Goal: Information Seeking & Learning: Learn about a topic

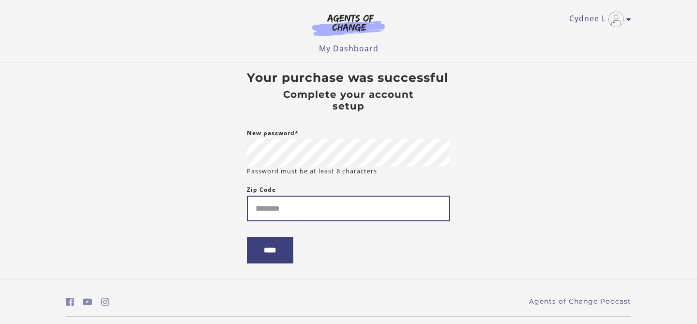
click at [305, 208] on input "Zip Code" at bounding box center [348, 209] width 203 height 26
type input "*****"
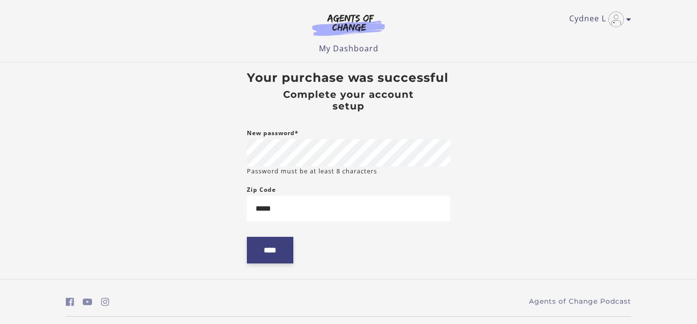
click at [280, 256] on input "****" at bounding box center [270, 250] width 46 height 27
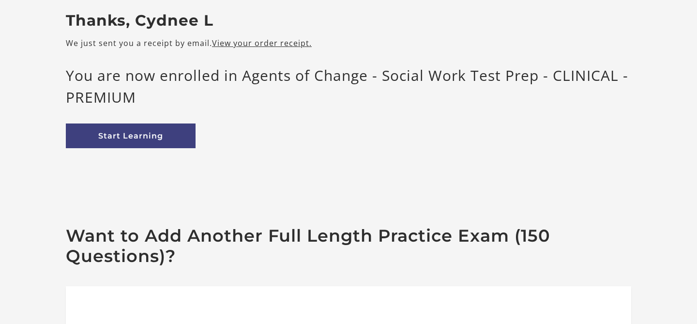
scroll to position [84, 0]
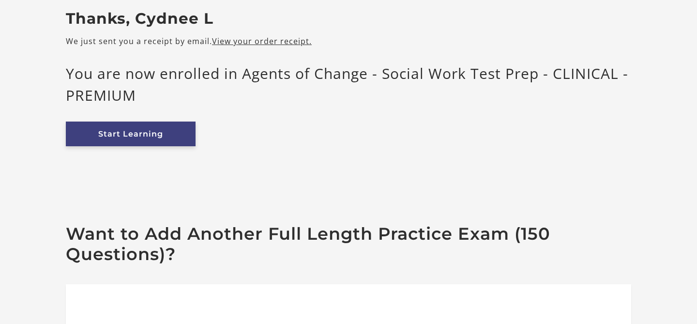
click at [147, 137] on link "Start Learning" at bounding box center [131, 133] width 130 height 25
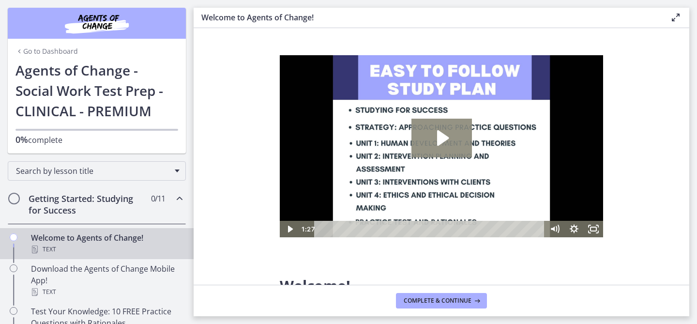
click at [452, 134] on icon "Play Video: c1o6hcmjueu5qasqsu00.mp4" at bounding box center [441, 138] width 61 height 39
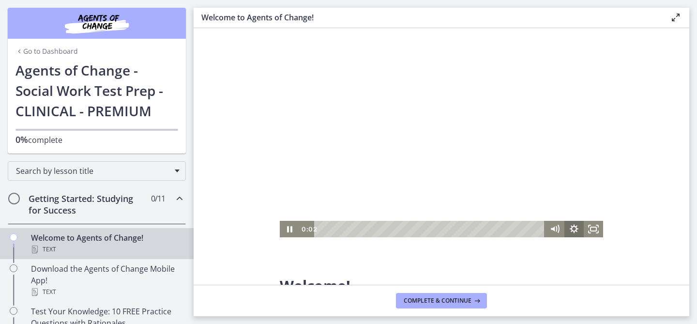
click at [575, 229] on icon "Show settings menu" at bounding box center [573, 229] width 19 height 16
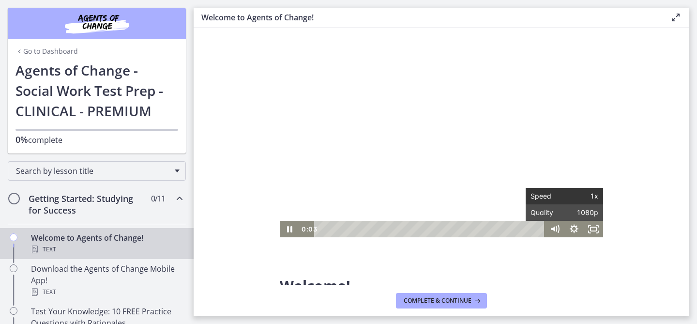
click at [576, 199] on span "1x" at bounding box center [581, 196] width 34 height 16
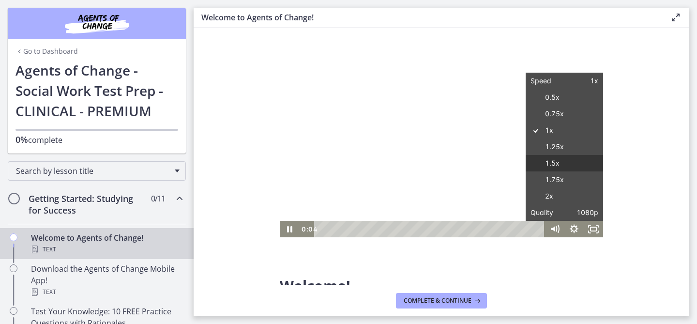
click at [557, 158] on label "1.5x" at bounding box center [564, 163] width 77 height 17
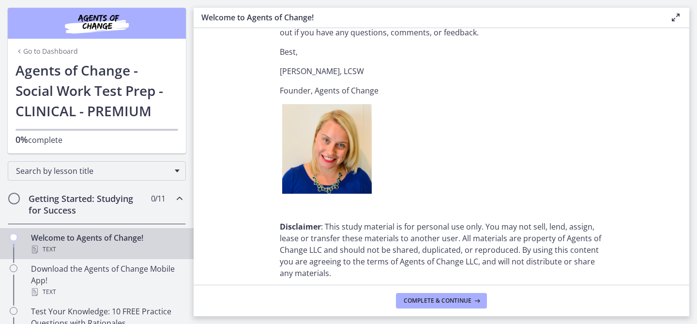
scroll to position [1252, 0]
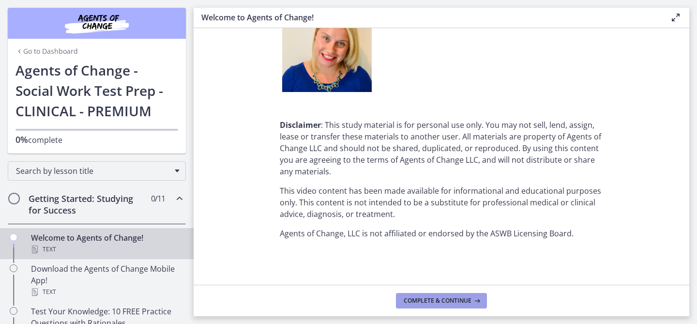
click at [458, 302] on span "Complete & continue" at bounding box center [438, 301] width 68 height 8
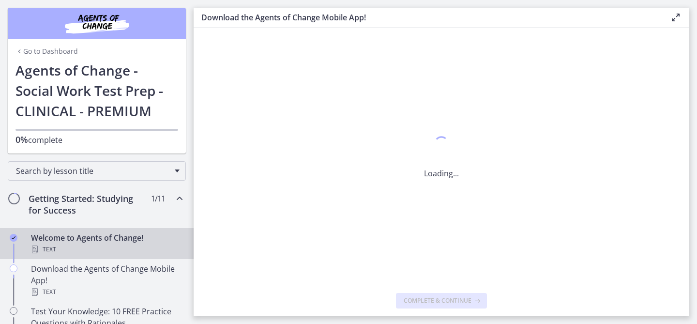
scroll to position [0, 0]
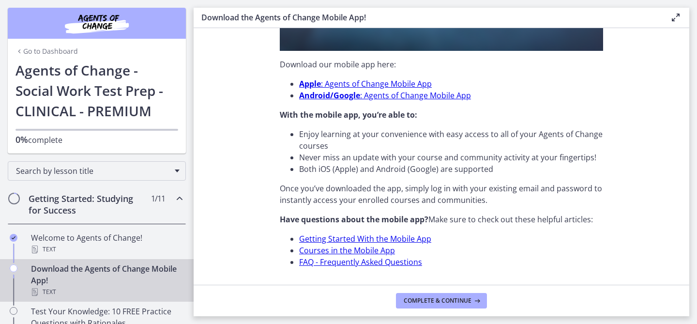
scroll to position [336, 0]
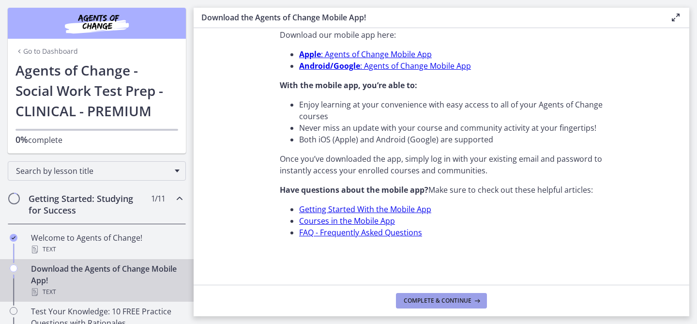
click at [443, 301] on span "Complete & continue" at bounding box center [438, 301] width 68 height 8
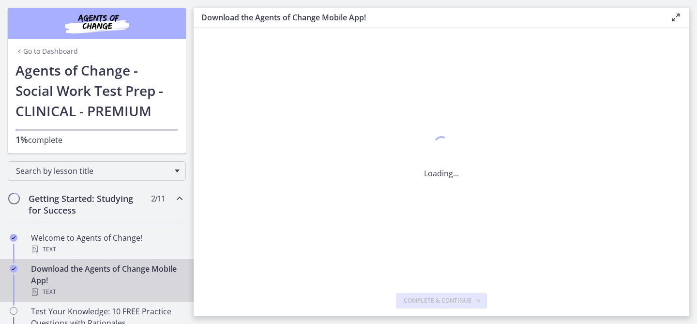
scroll to position [0, 0]
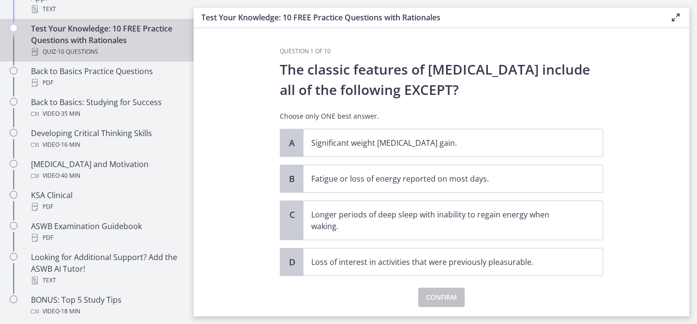
scroll to position [282, 0]
click at [295, 149] on div "A" at bounding box center [291, 142] width 23 height 27
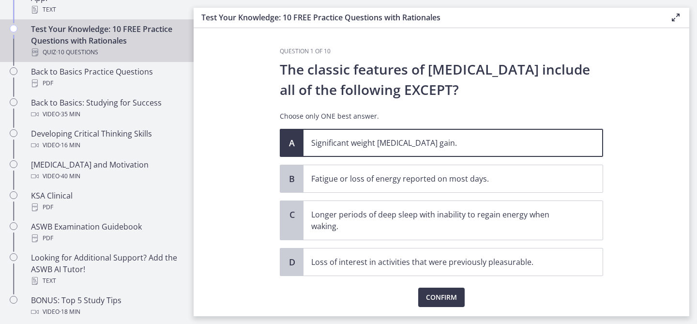
click at [436, 308] on div "Question 1 of 10 The classic features of depression include all of the followin…" at bounding box center [441, 181] width 339 height 269
click at [436, 303] on span "Confirm" at bounding box center [441, 297] width 31 height 12
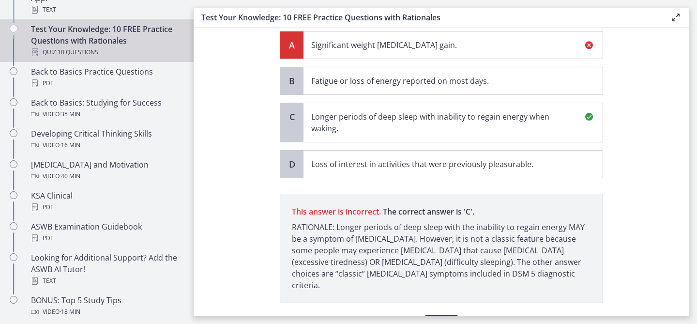
scroll to position [143, 0]
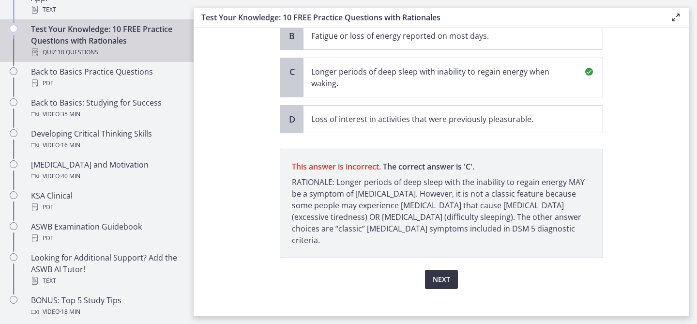
click at [447, 273] on span "Next" at bounding box center [441, 279] width 17 height 12
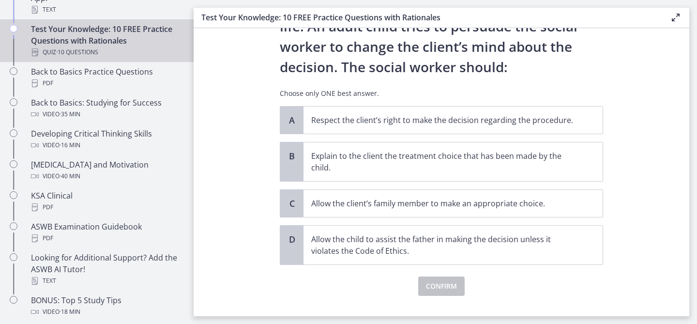
scroll to position [126, 0]
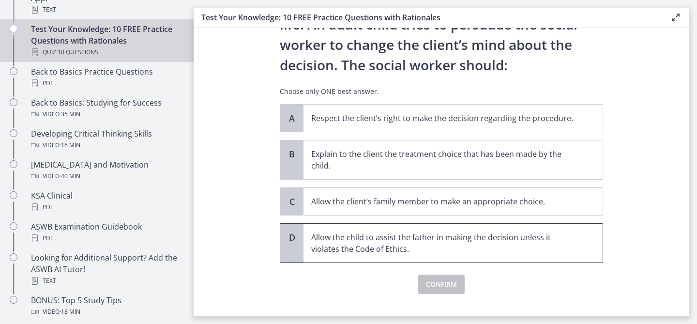
click at [551, 256] on span "Allow the child to assist the father in making the decision unless it violates …" at bounding box center [452, 243] width 299 height 39
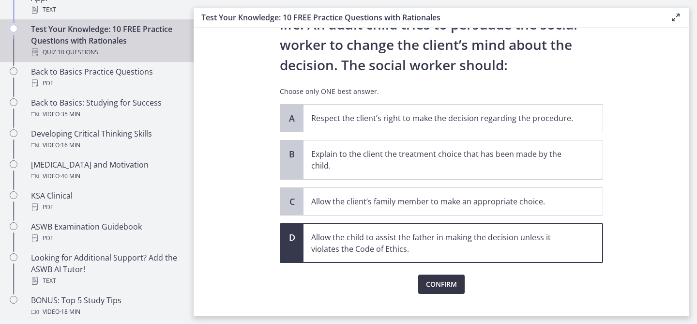
click at [439, 289] on span "Confirm" at bounding box center [441, 284] width 31 height 12
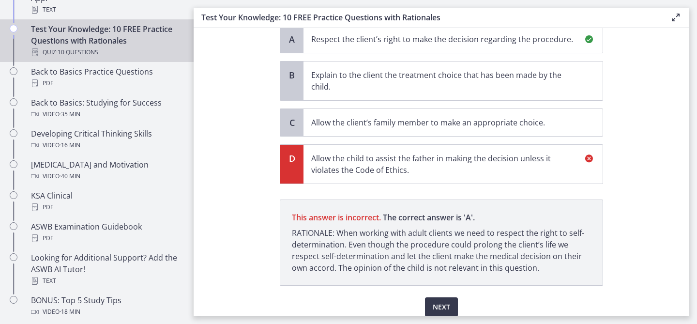
scroll to position [244, 0]
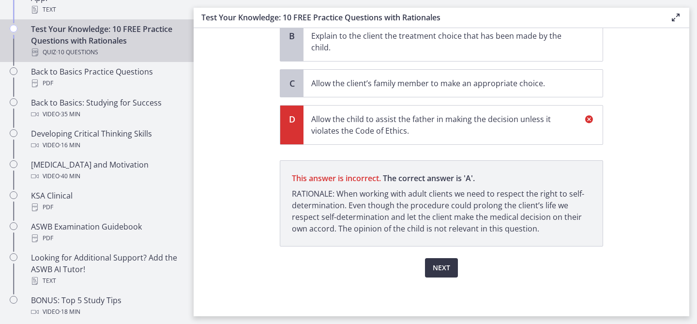
click at [433, 263] on span "Next" at bounding box center [441, 268] width 17 height 12
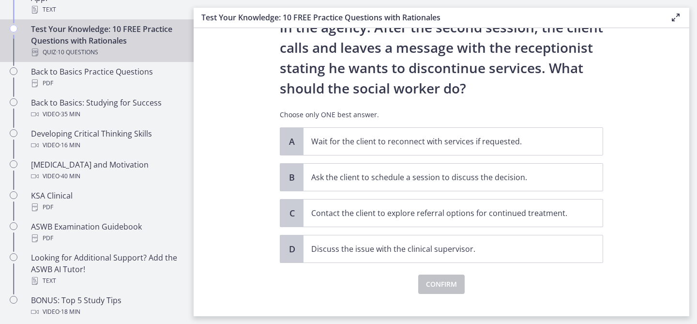
scroll to position [114, 0]
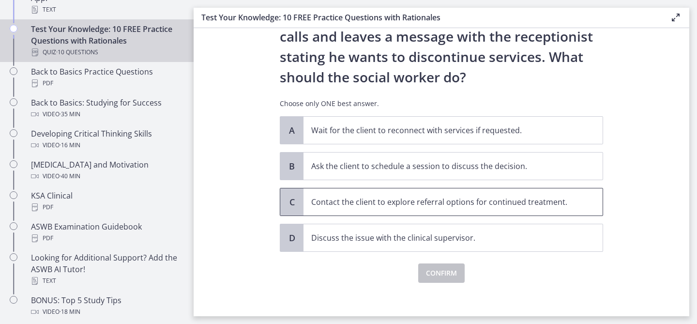
click at [577, 203] on span "Contact the client to explore referral options for continued treatment." at bounding box center [452, 201] width 299 height 27
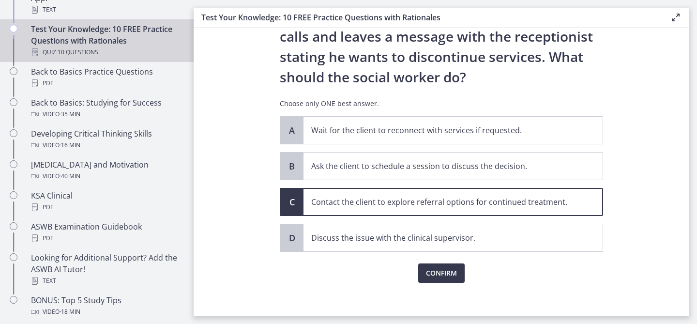
scroll to position [120, 0]
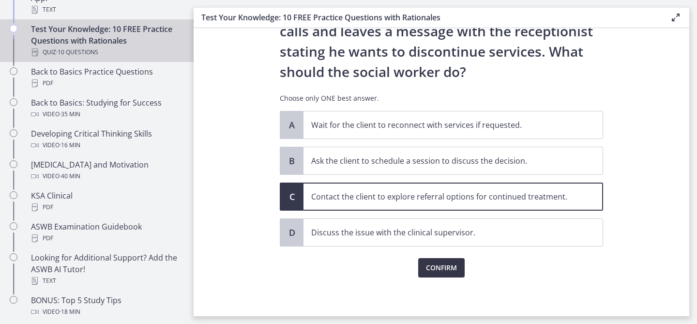
click at [456, 270] on span "Confirm" at bounding box center [441, 268] width 31 height 12
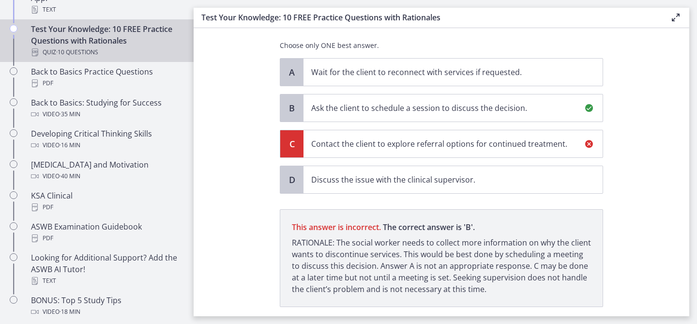
scroll to position [233, 0]
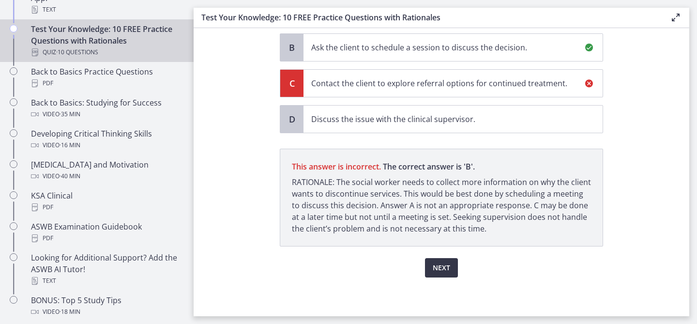
click at [445, 268] on span "Next" at bounding box center [441, 268] width 17 height 12
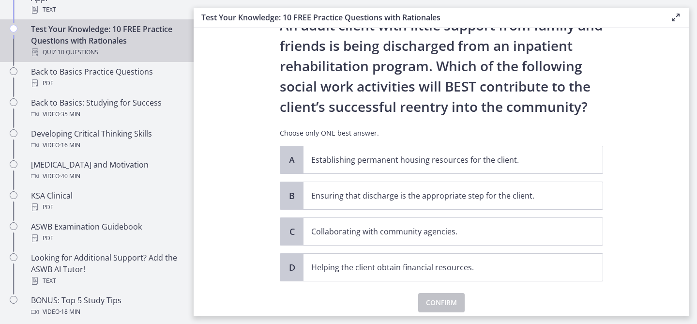
scroll to position [52, 0]
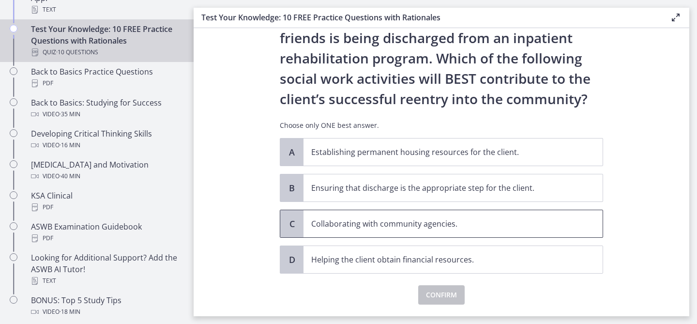
click at [493, 228] on p "Collaborating with community agencies." at bounding box center [443, 224] width 264 height 12
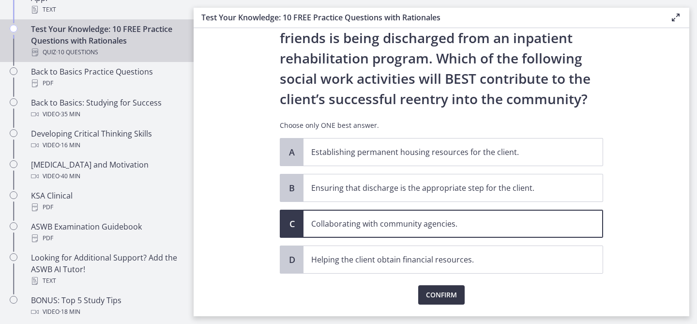
click at [448, 296] on span "Confirm" at bounding box center [441, 295] width 31 height 12
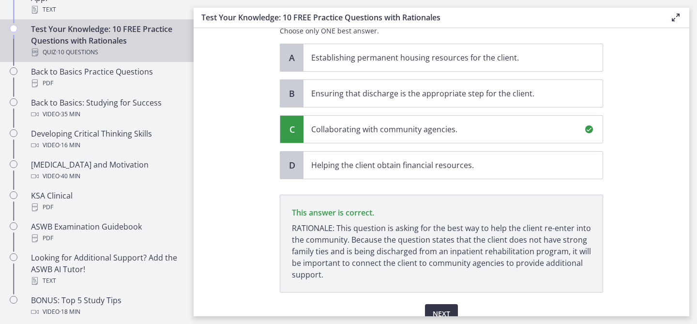
scroll to position [192, 0]
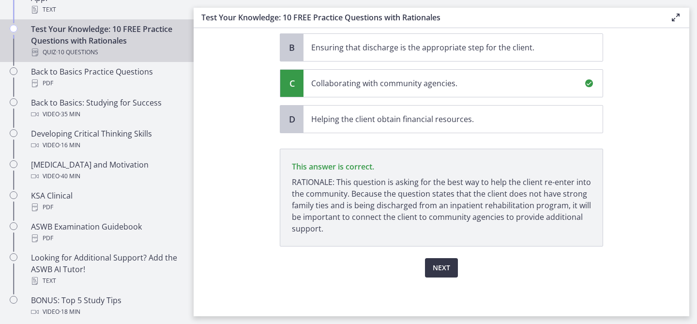
click at [440, 264] on span "Next" at bounding box center [441, 268] width 17 height 12
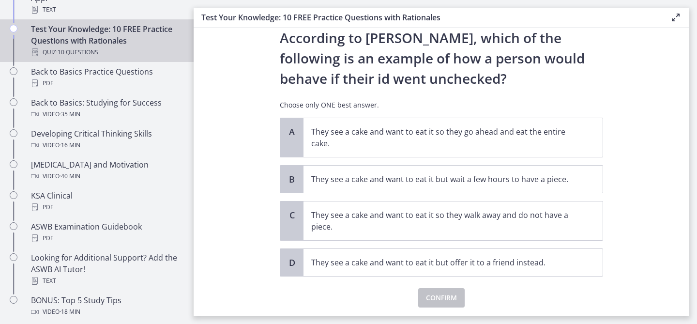
scroll to position [37, 0]
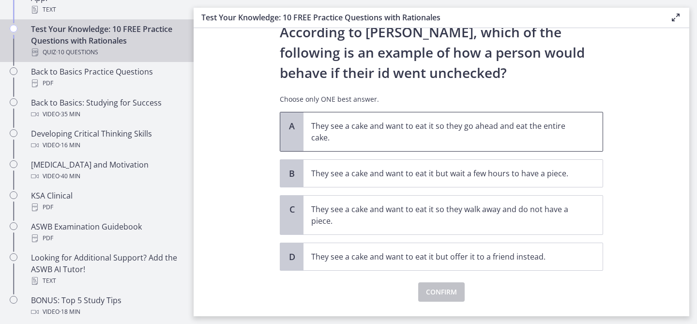
click at [525, 125] on p "They see a cake and want to eat it so they go ahead and eat the entire cake." at bounding box center [443, 131] width 264 height 23
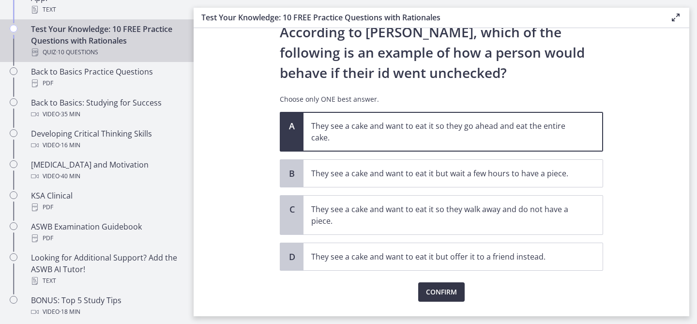
click at [450, 293] on span "Confirm" at bounding box center [441, 292] width 31 height 12
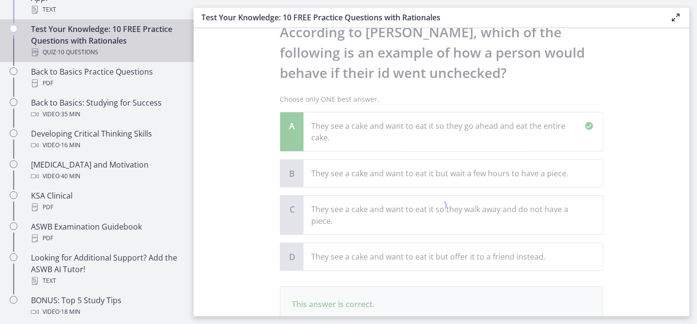
scroll to position [163, 0]
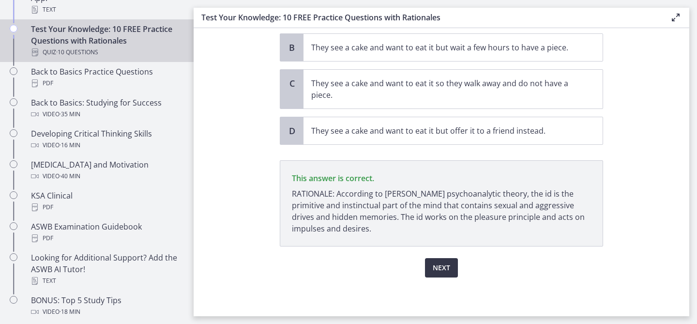
click at [441, 267] on span "Next" at bounding box center [441, 268] width 17 height 12
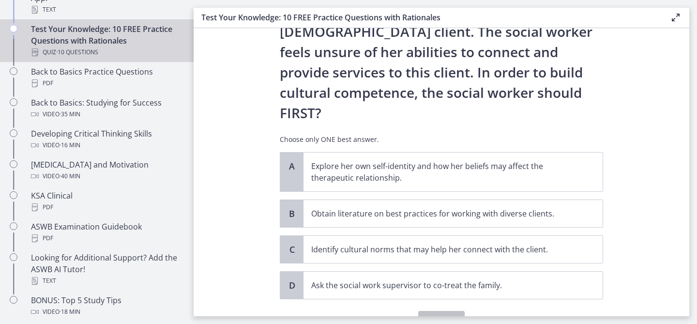
scroll to position [167, 0]
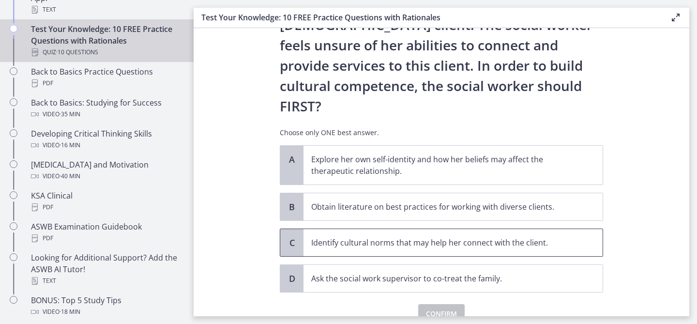
click at [585, 229] on span "Identify cultural norms that may help her connect with the client." at bounding box center [452, 242] width 299 height 27
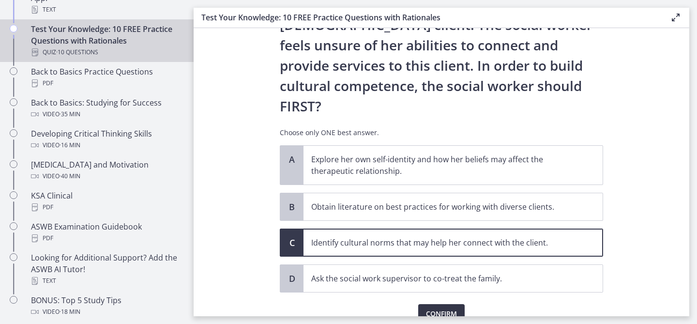
click at [435, 304] on button "Confirm" at bounding box center [441, 313] width 46 height 19
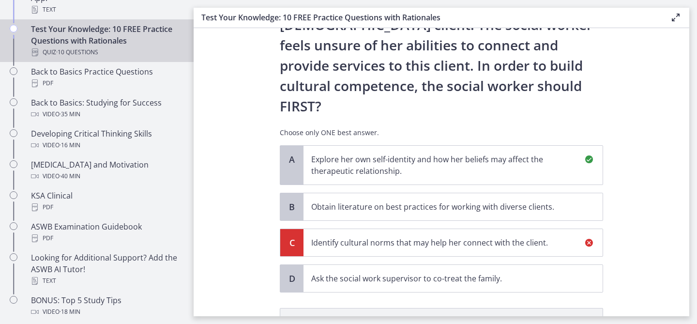
scroll to position [285, 0]
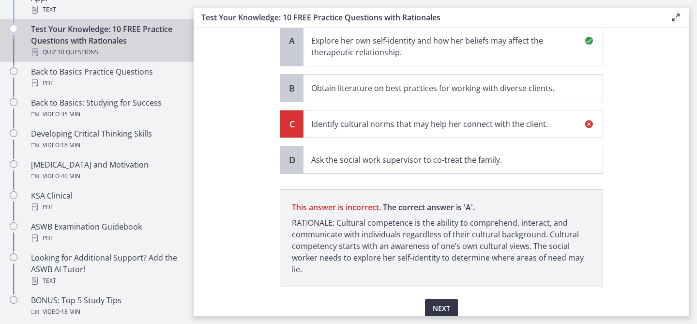
click at [442, 303] on span "Next" at bounding box center [441, 309] width 17 height 12
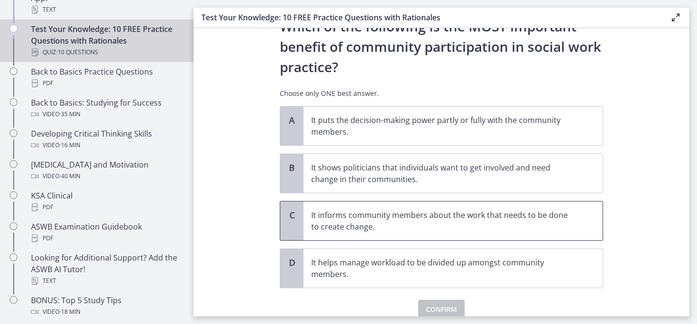
scroll to position [44, 0]
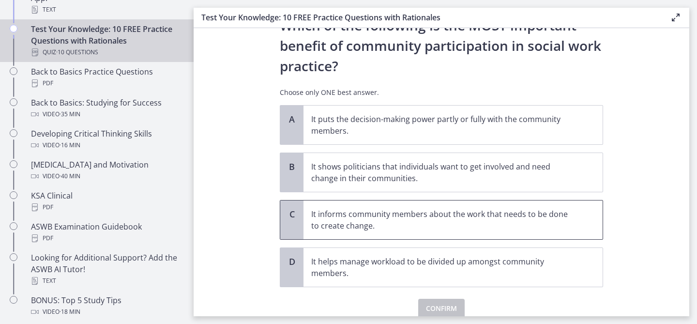
click at [580, 221] on span "It informs community members about the work that needs to be done to create cha…" at bounding box center [452, 219] width 299 height 39
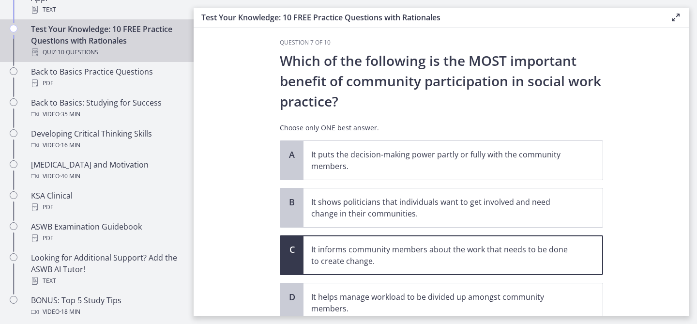
scroll to position [8, 0]
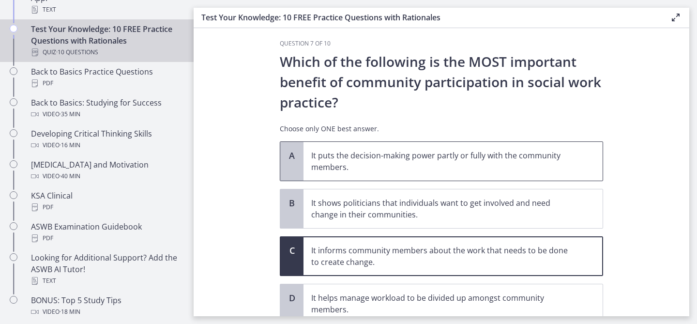
click at [571, 172] on p "It puts the decision-making power partly or fully with the community members." at bounding box center [443, 161] width 264 height 23
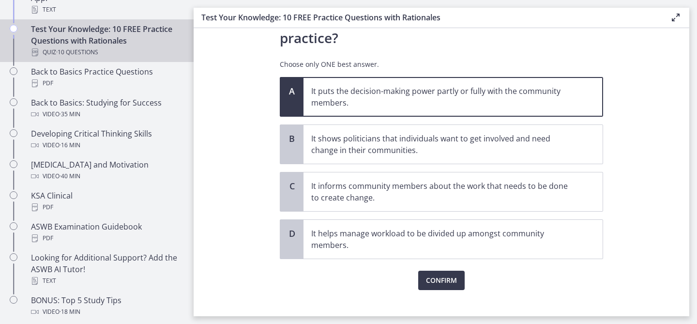
scroll to position [85, 0]
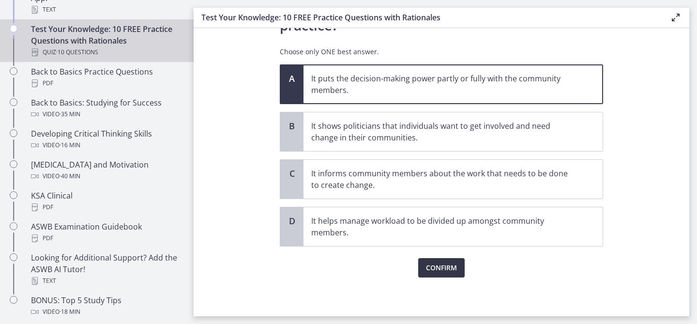
click at [444, 276] on button "Confirm" at bounding box center [441, 267] width 46 height 19
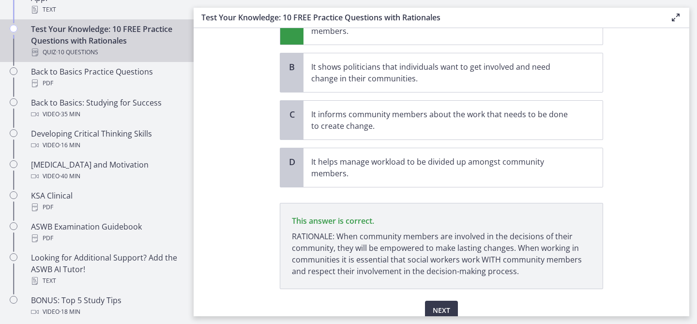
scroll to position [186, 0]
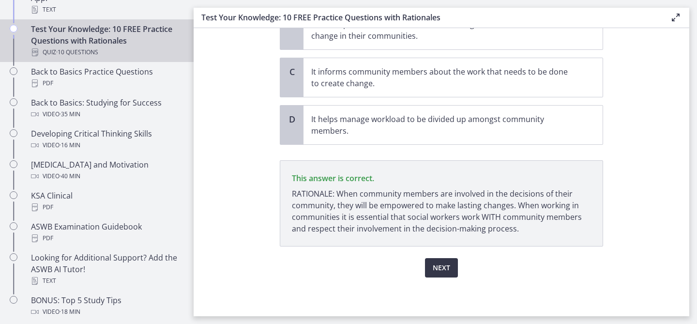
click at [453, 267] on button "Next" at bounding box center [441, 267] width 33 height 19
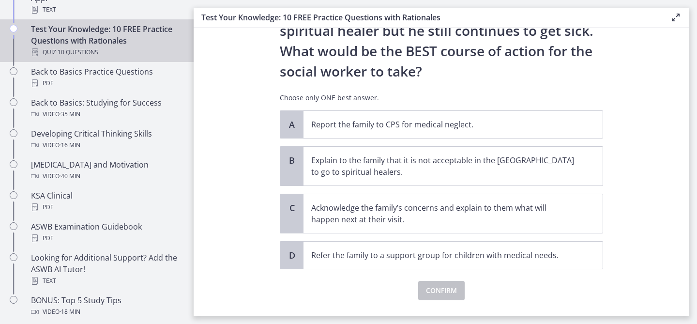
scroll to position [201, 0]
click at [586, 222] on span "Acknowledge the family’s concerns and explain to them what will happen next at …" at bounding box center [452, 214] width 299 height 39
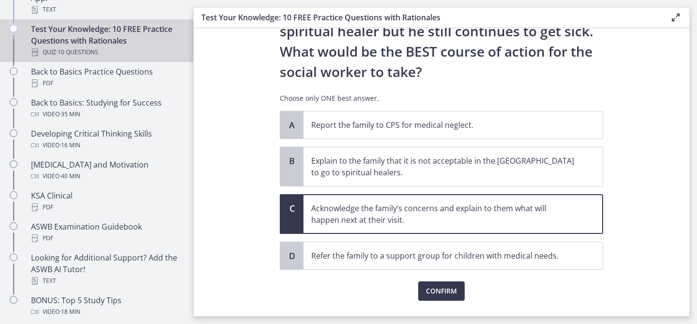
scroll to position [224, 0]
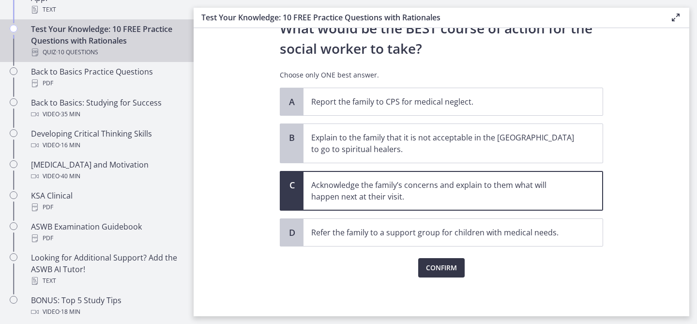
click at [450, 272] on span "Confirm" at bounding box center [441, 268] width 31 height 12
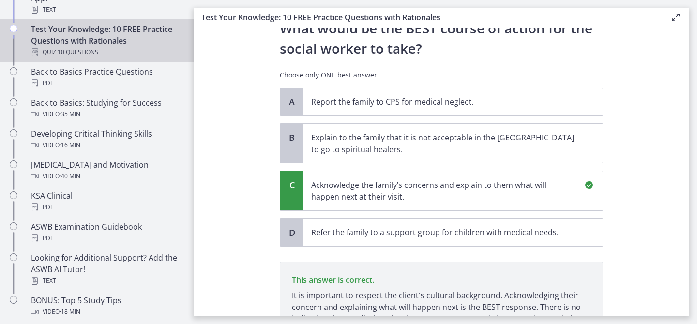
scroll to position [337, 0]
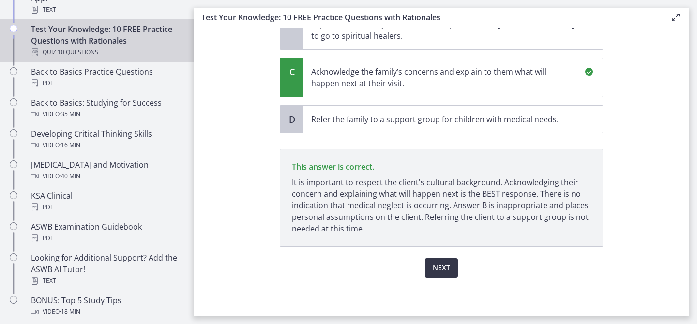
click at [449, 272] on span "Next" at bounding box center [441, 268] width 17 height 12
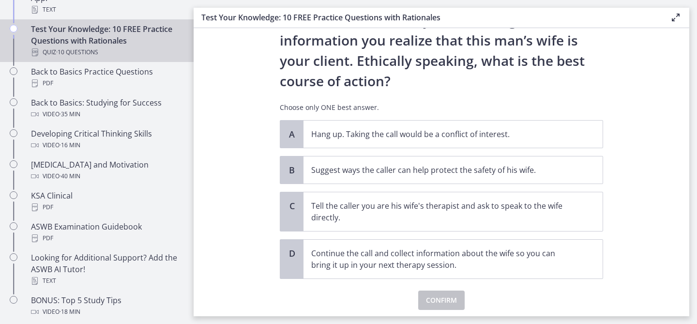
scroll to position [136, 0]
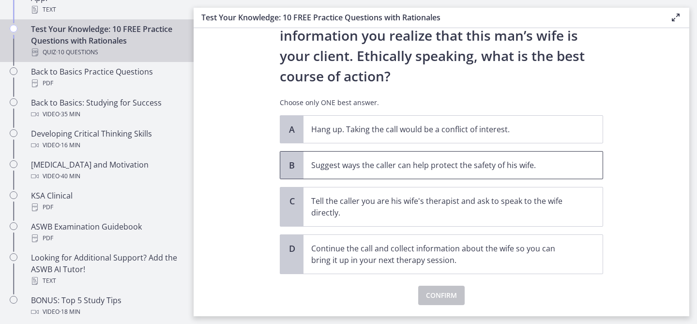
click at [521, 172] on span "Suggest ways the caller can help protect the safety of his wife." at bounding box center [452, 165] width 299 height 27
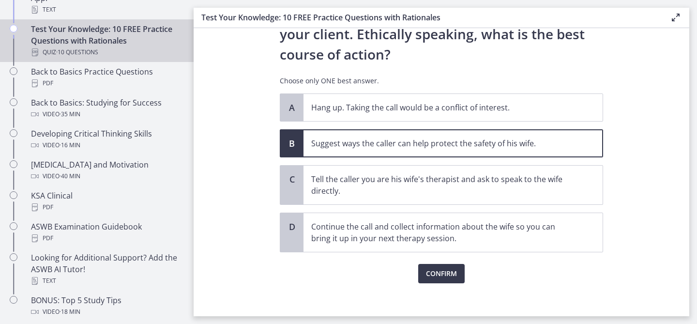
scroll to position [159, 0]
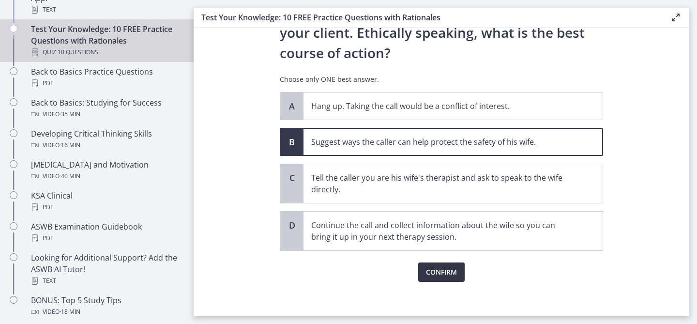
click at [461, 266] on button "Confirm" at bounding box center [441, 271] width 46 height 19
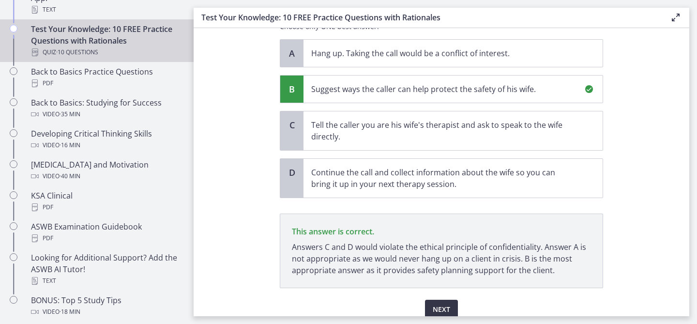
scroll to position [253, 0]
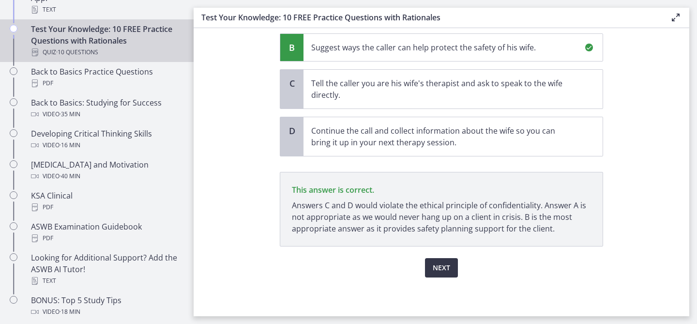
click at [448, 267] on span "Next" at bounding box center [441, 268] width 17 height 12
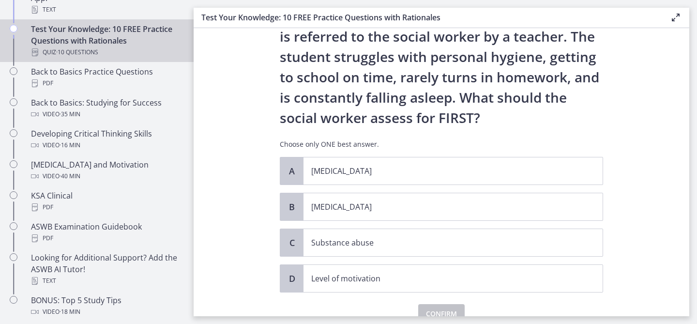
scroll to position [62, 0]
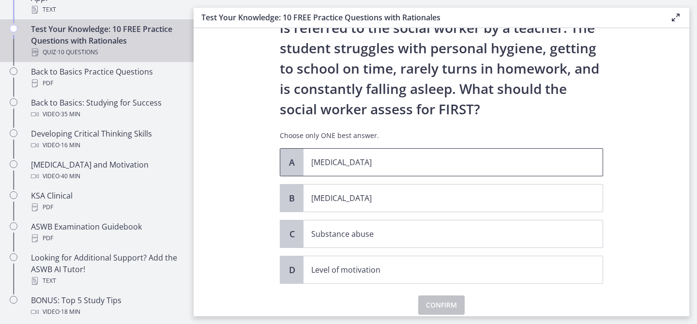
click at [428, 167] on p "Child abuse" at bounding box center [443, 162] width 264 height 12
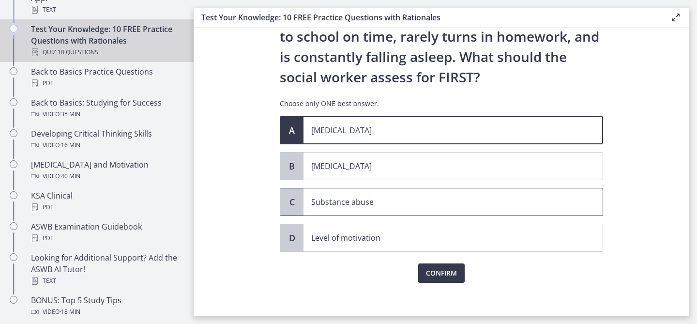
scroll to position [94, 0]
click at [454, 272] on span "Confirm" at bounding box center [441, 273] width 31 height 12
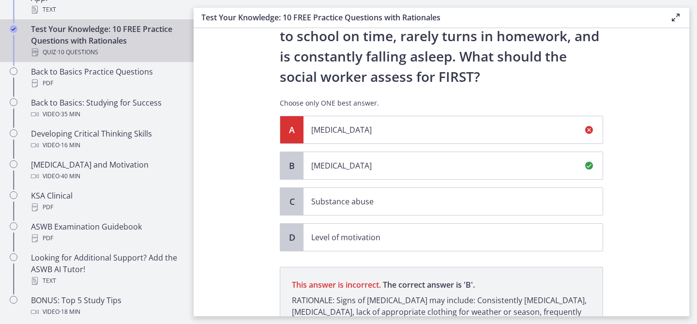
scroll to position [212, 0]
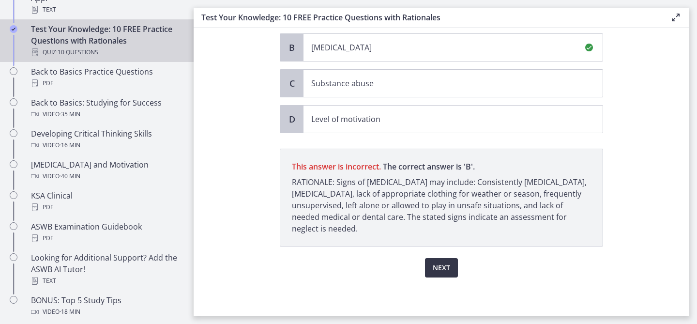
click at [449, 271] on span "Next" at bounding box center [441, 268] width 17 height 12
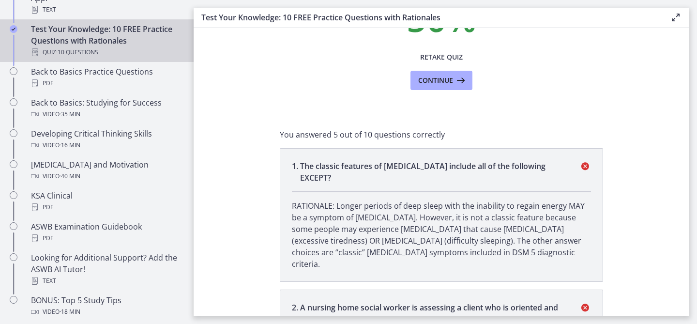
scroll to position [0, 0]
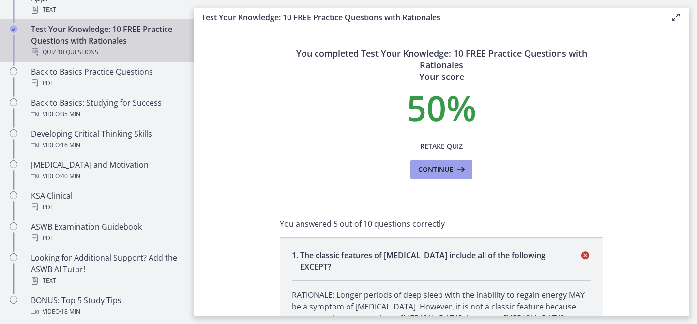
click at [440, 171] on span "Continue" at bounding box center [435, 170] width 35 height 12
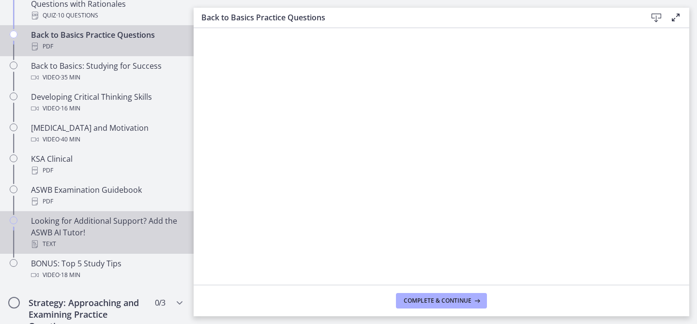
scroll to position [317, 0]
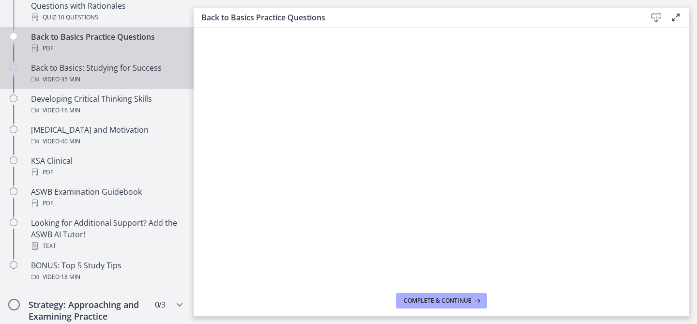
click at [98, 77] on div "Video · 35 min" at bounding box center [106, 80] width 151 height 12
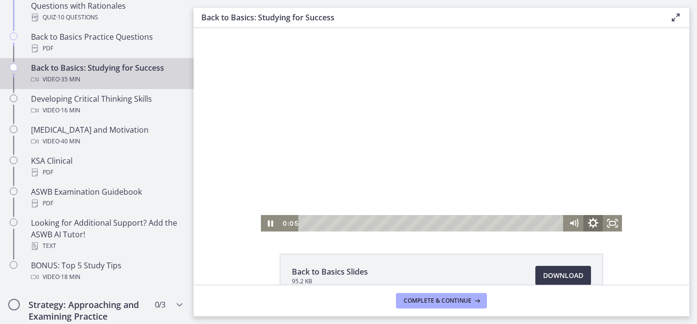
click at [598, 221] on icon "Show settings menu" at bounding box center [592, 223] width 23 height 20
click at [683, 182] on div "Click for sound @keyframes VOLUME_SMALL_WAVE_FLASH { 0% { opacity: 0; } 33% { o…" at bounding box center [442, 129] width 496 height 203
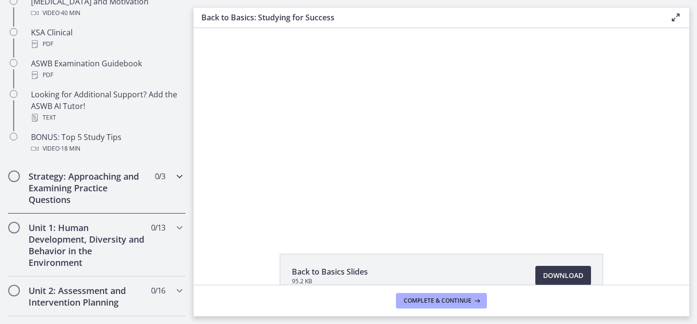
scroll to position [464, 0]
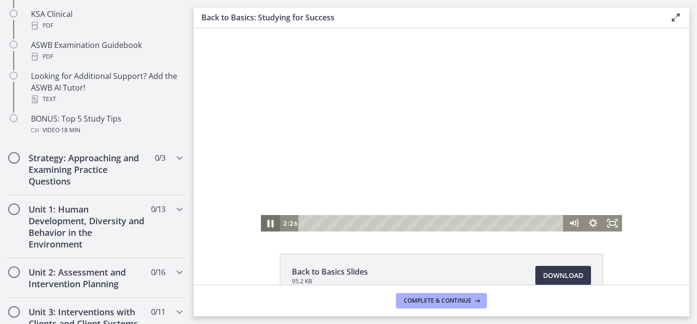
click at [269, 224] on icon "Pause" at bounding box center [271, 224] width 6 height 8
click at [269, 224] on icon "Play Video" at bounding box center [271, 223] width 6 height 8
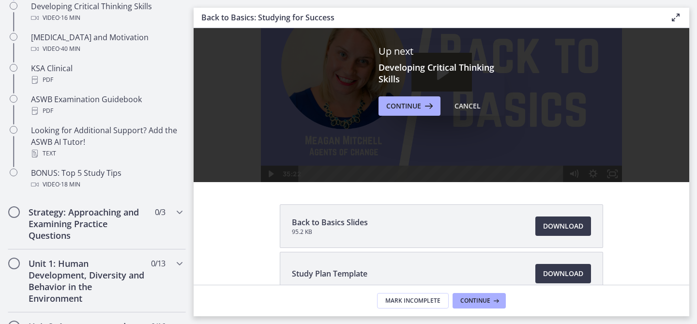
scroll to position [410, 0]
click at [78, 226] on h2 "Strategy: Approaching and Examining Practice Questions" at bounding box center [88, 222] width 118 height 35
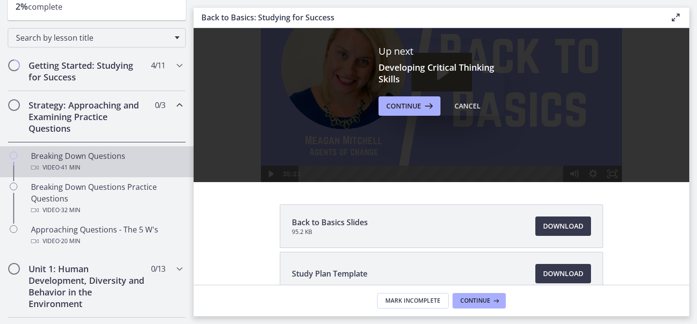
scroll to position [132, 0]
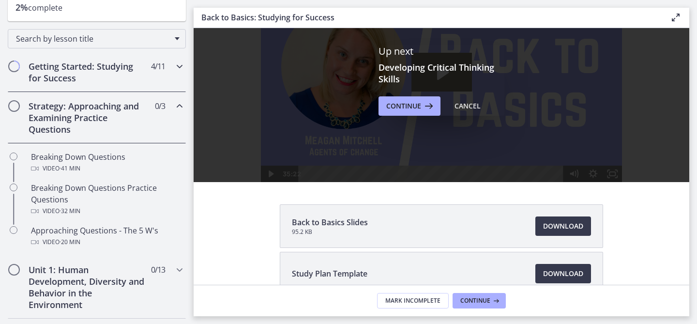
click at [174, 69] on icon "Chapters" at bounding box center [180, 67] width 12 height 12
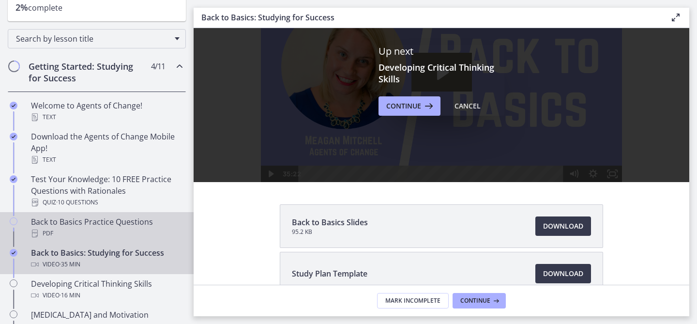
click at [76, 213] on link "Back to Basics Practice Questions PDF" at bounding box center [97, 227] width 194 height 31
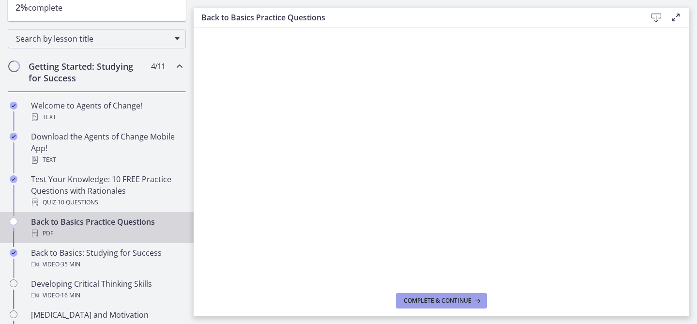
click at [432, 297] on span "Complete & continue" at bounding box center [438, 301] width 68 height 8
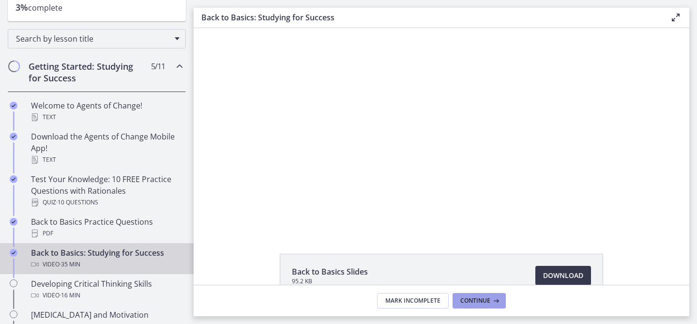
click at [475, 300] on span "Continue" at bounding box center [475, 301] width 30 height 8
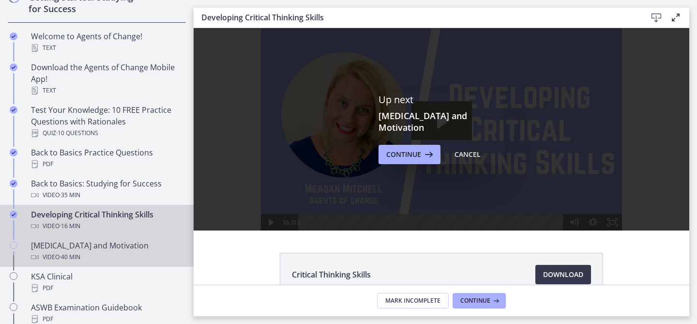
scroll to position [202, 0]
